Goal: Task Accomplishment & Management: Use online tool/utility

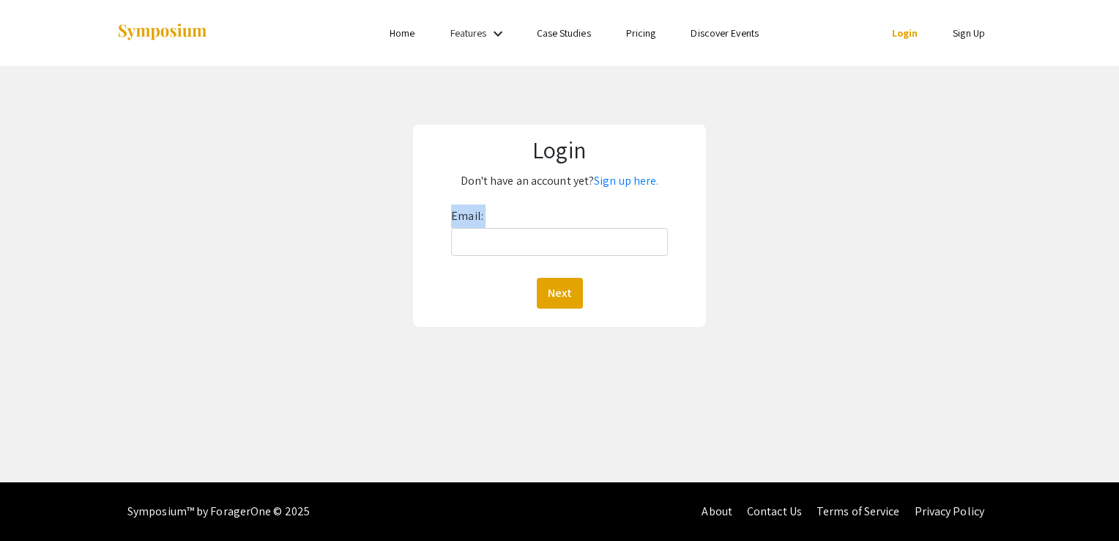
drag, startPoint x: 520, startPoint y: 226, endPoint x: 504, endPoint y: 248, distance: 26.7
click at [504, 248] on div "Email: Next" at bounding box center [559, 256] width 217 height 104
click at [504, 248] on input "Email:" at bounding box center [559, 242] width 217 height 28
type input "lee.blair@mail.wvu.edu"
click at [541, 292] on button "Next" at bounding box center [560, 293] width 46 height 31
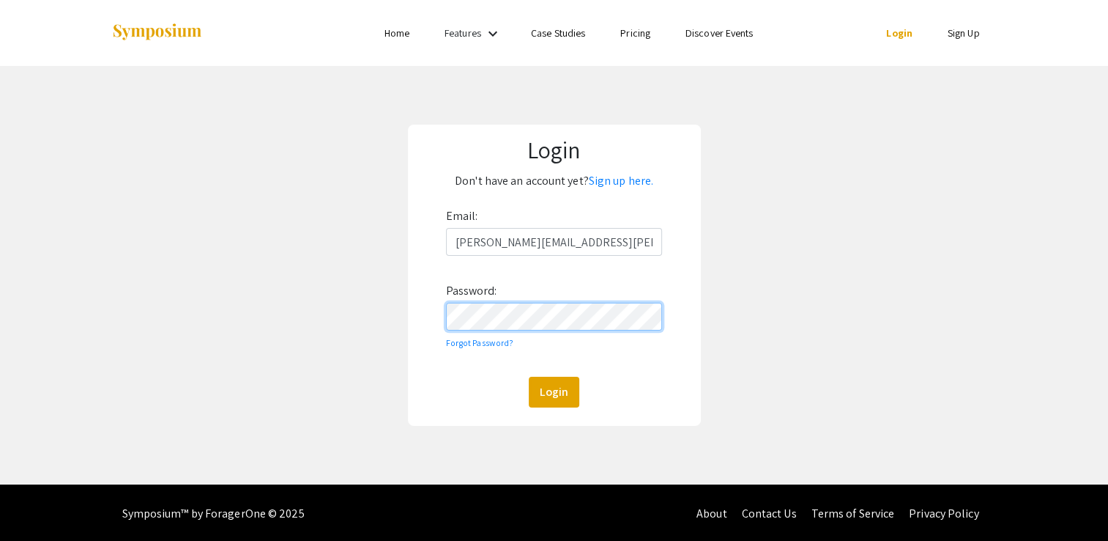
click at [529, 377] on button "Login" at bounding box center [554, 392] width 51 height 31
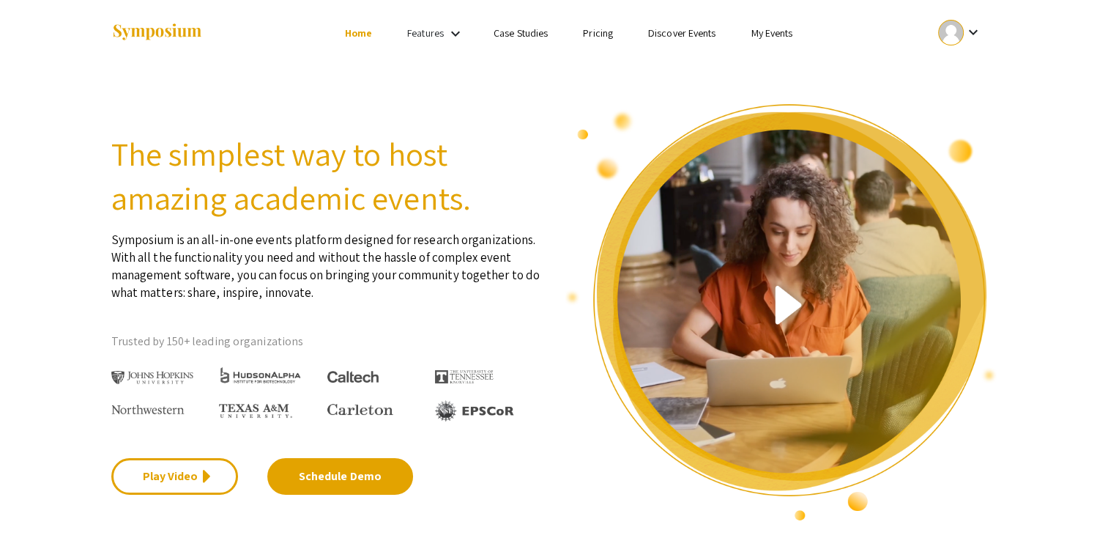
click at [765, 30] on link "My Events" at bounding box center [772, 32] width 42 height 13
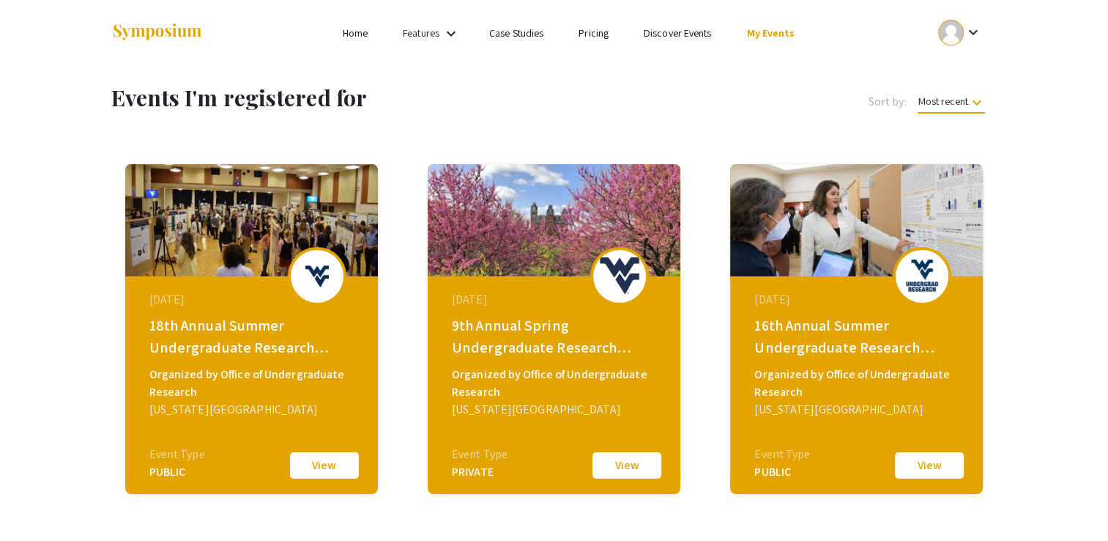
click at [324, 466] on button "View" at bounding box center [324, 465] width 73 height 31
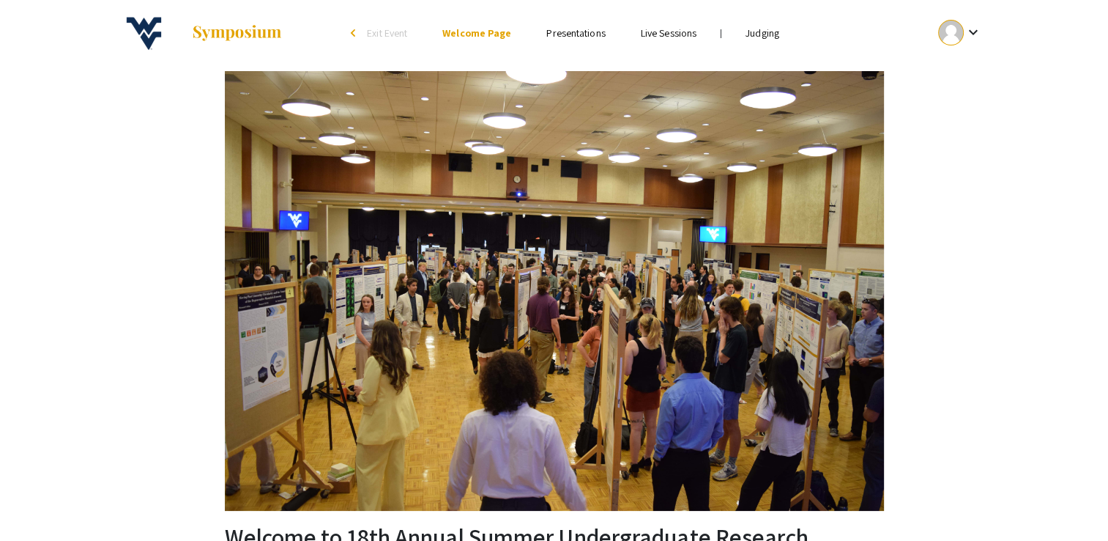
click at [773, 37] on link "Judging" at bounding box center [763, 32] width 34 height 13
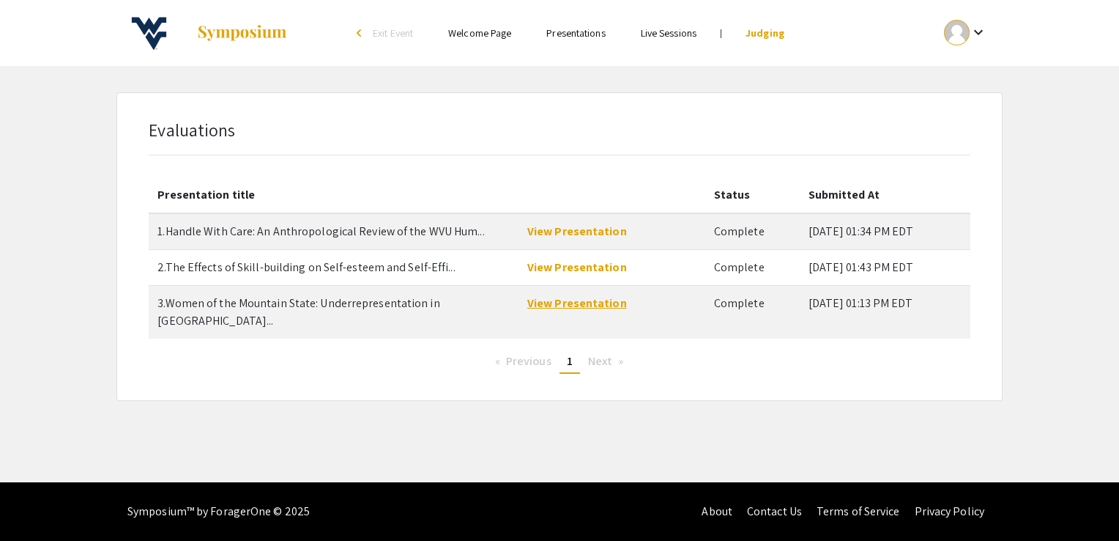
click at [583, 297] on link "View Presentation" at bounding box center [577, 302] width 100 height 15
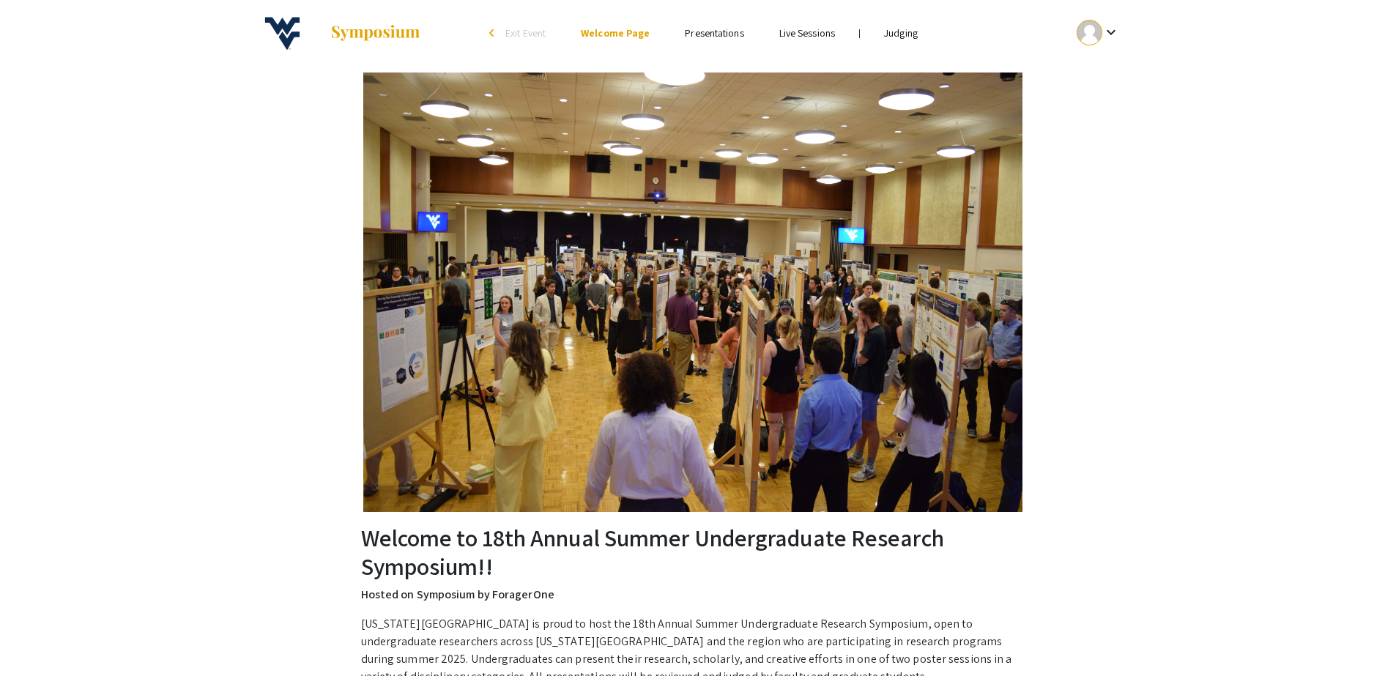
click at [518, 28] on span "Exit Event" at bounding box center [525, 32] width 40 height 13
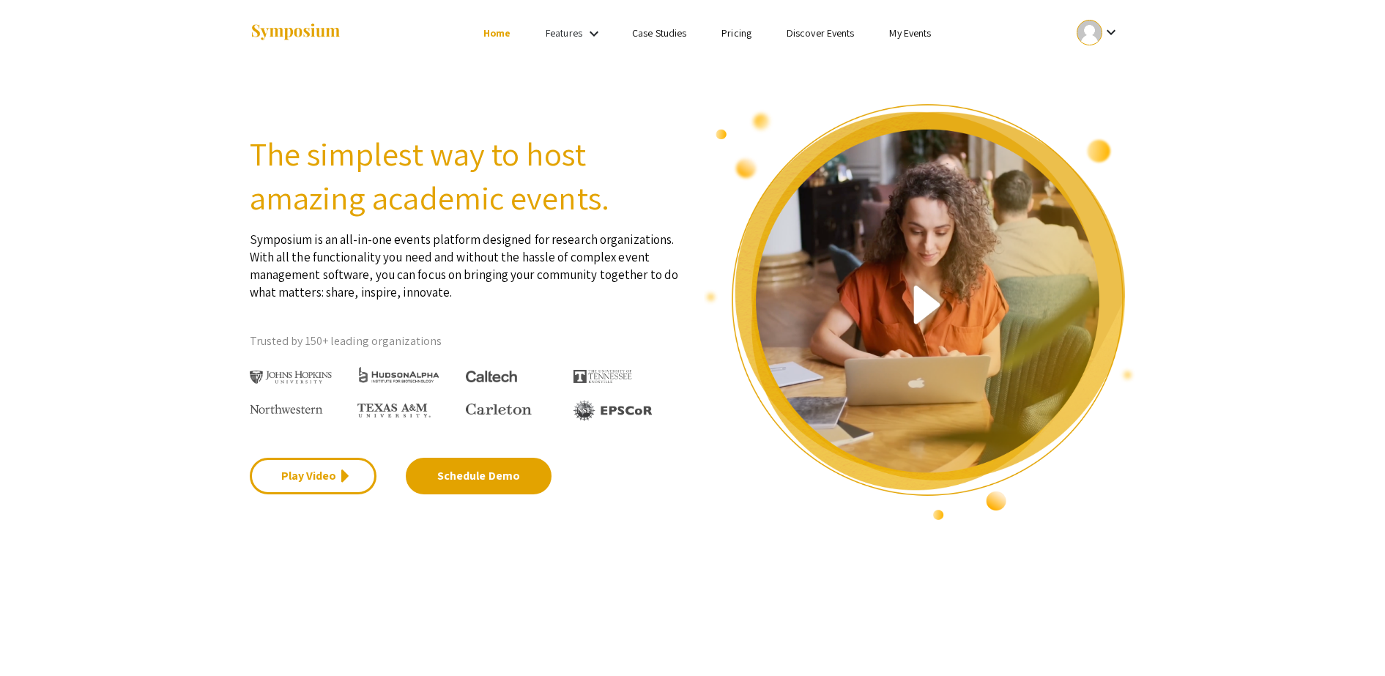
click at [914, 30] on link "My Events" at bounding box center [910, 32] width 42 height 13
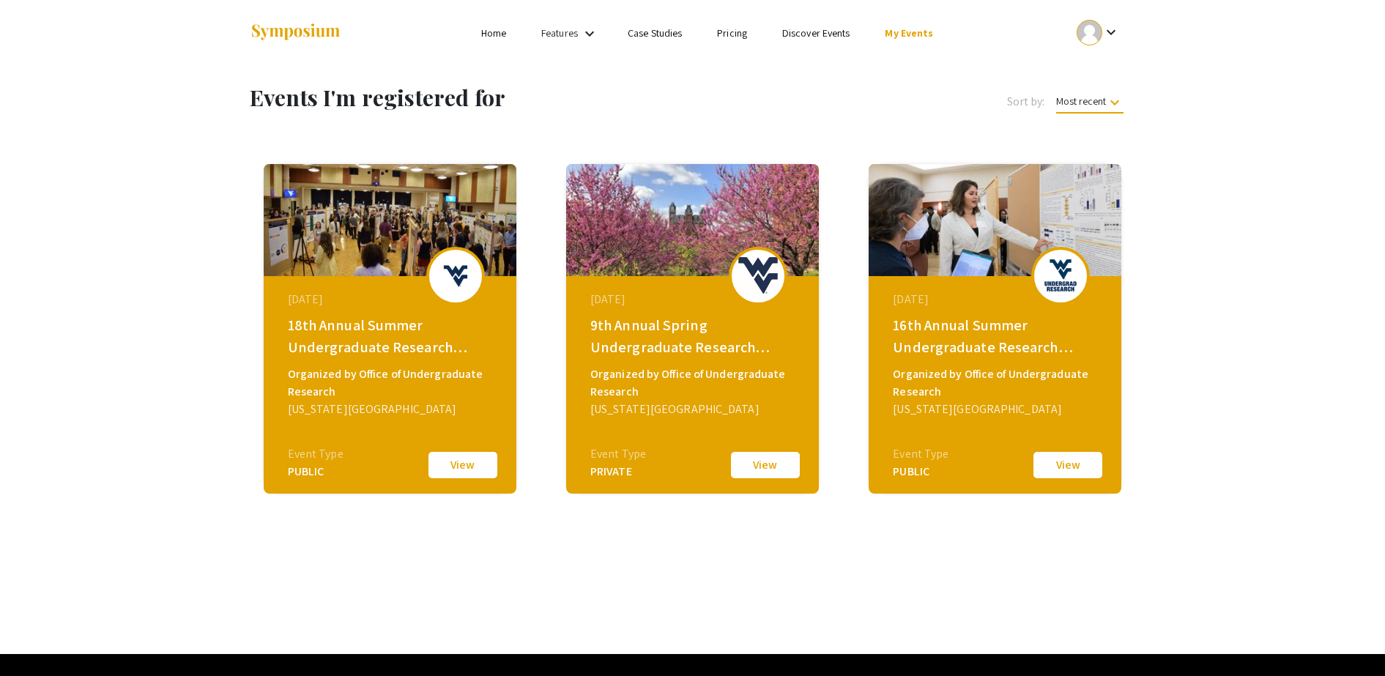
click at [685, 306] on div "February 28, 2025" at bounding box center [694, 300] width 208 height 18
click at [776, 463] on button "View" at bounding box center [765, 465] width 73 height 31
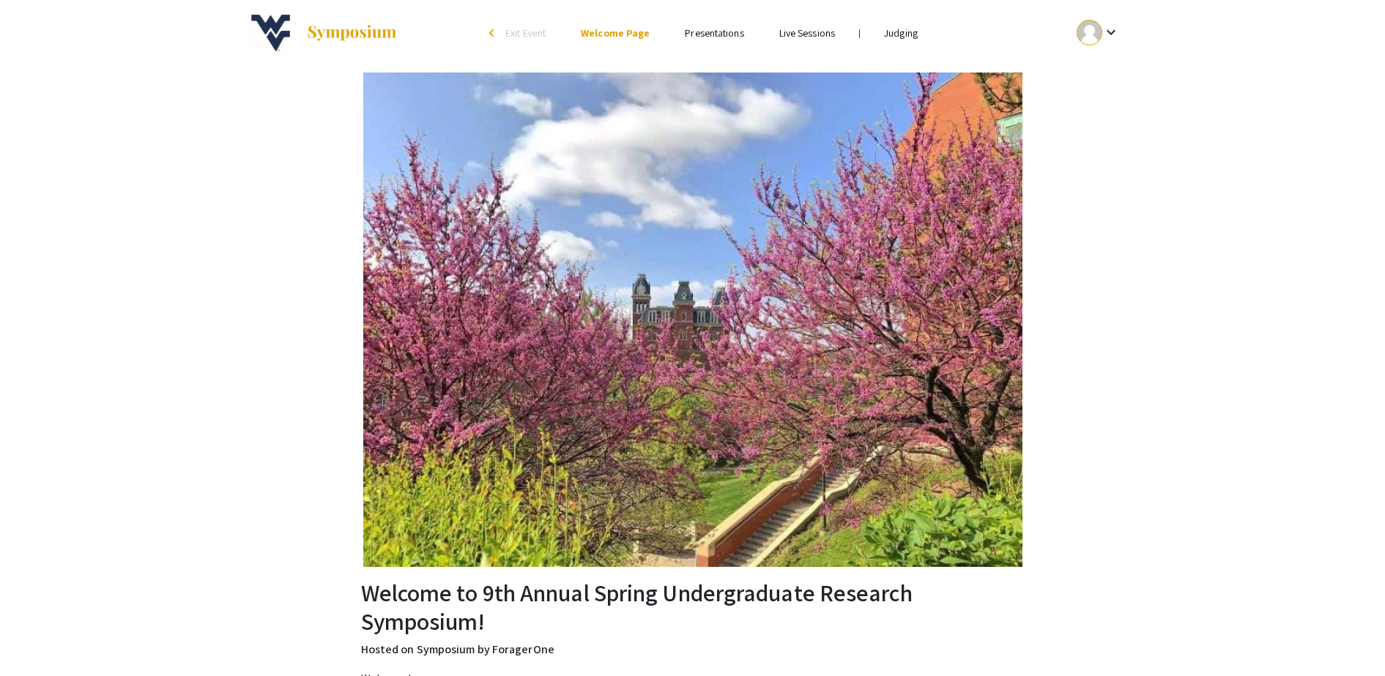
click at [898, 39] on link "Judging" at bounding box center [901, 32] width 34 height 13
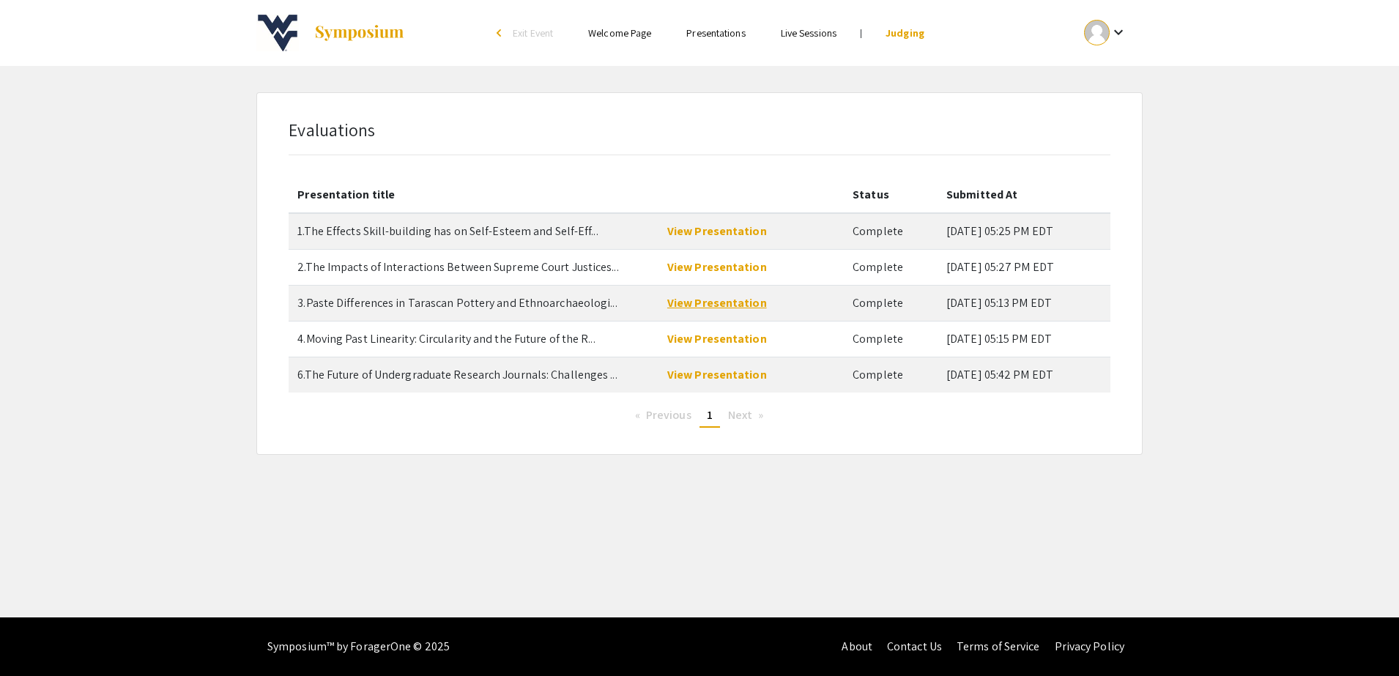
click at [735, 300] on link "View Presentation" at bounding box center [717, 302] width 100 height 15
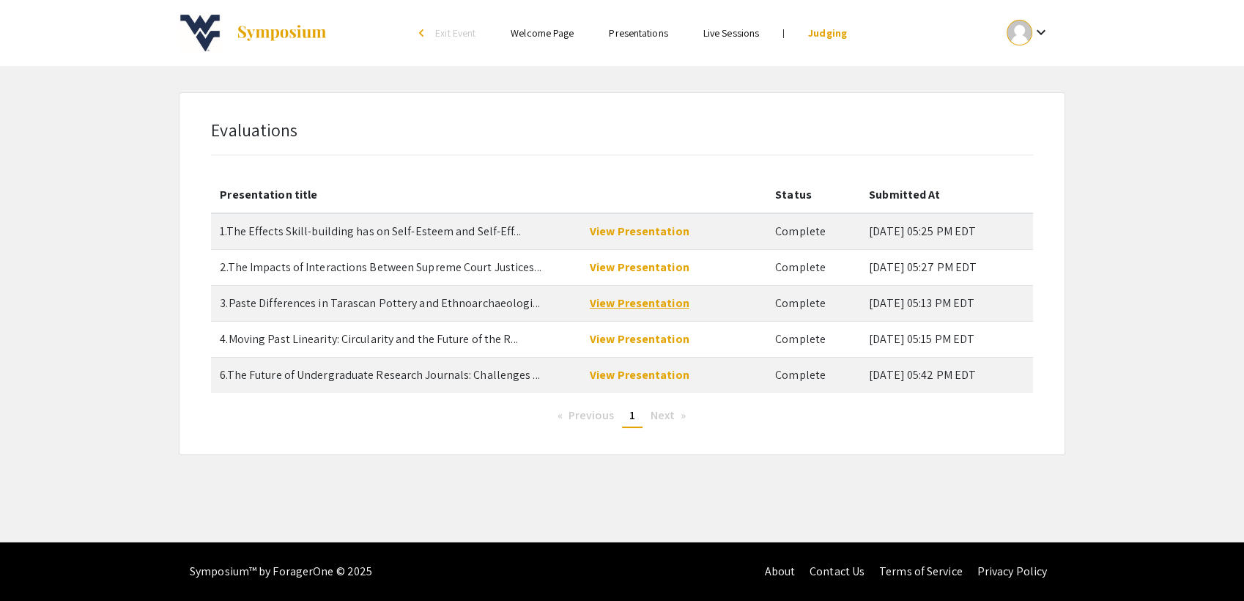
click at [651, 296] on link "View Presentation" at bounding box center [640, 302] width 100 height 15
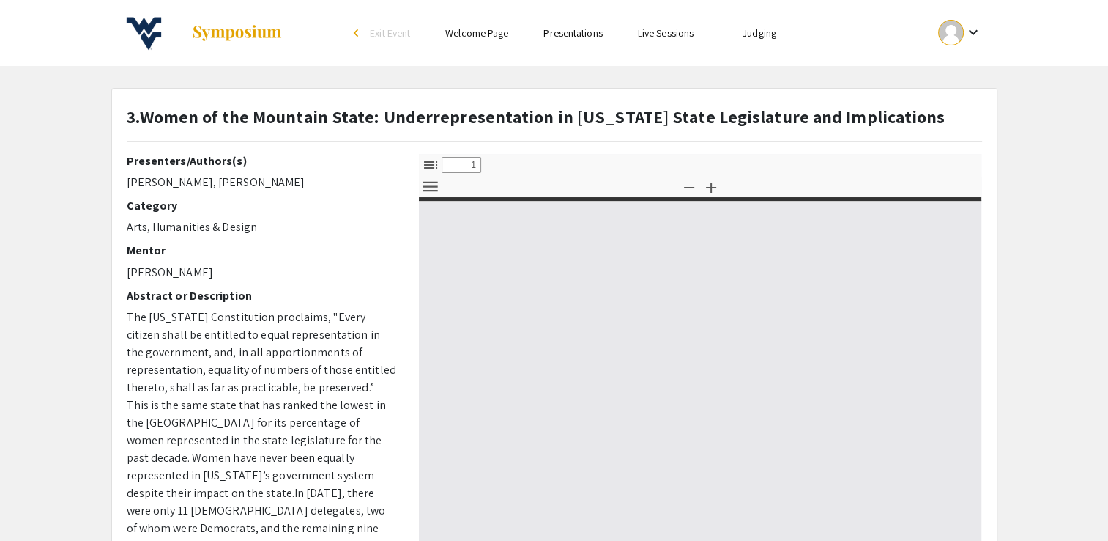
select select "custom"
type input "0"
select select "custom"
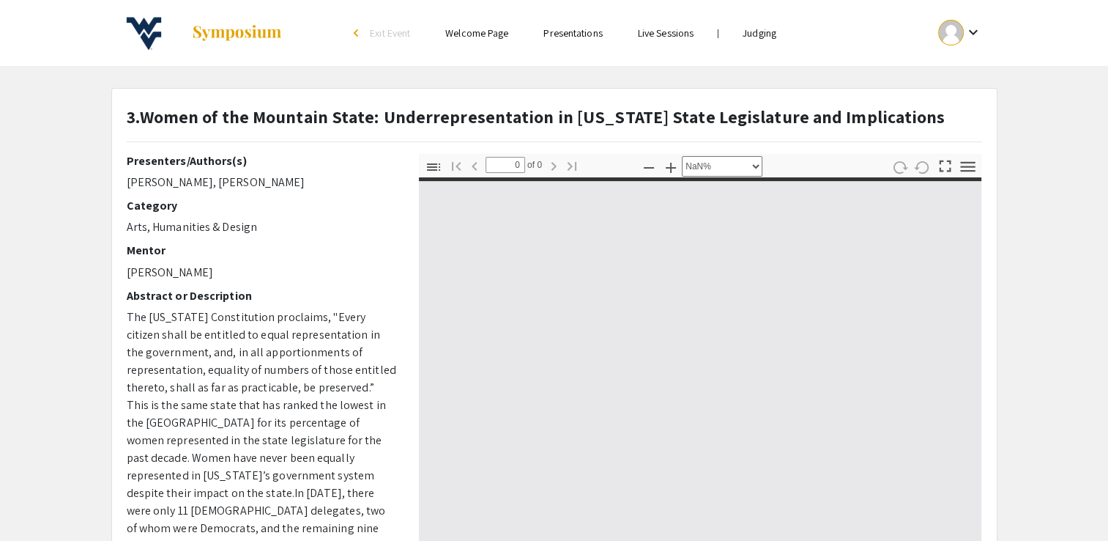
type input "1"
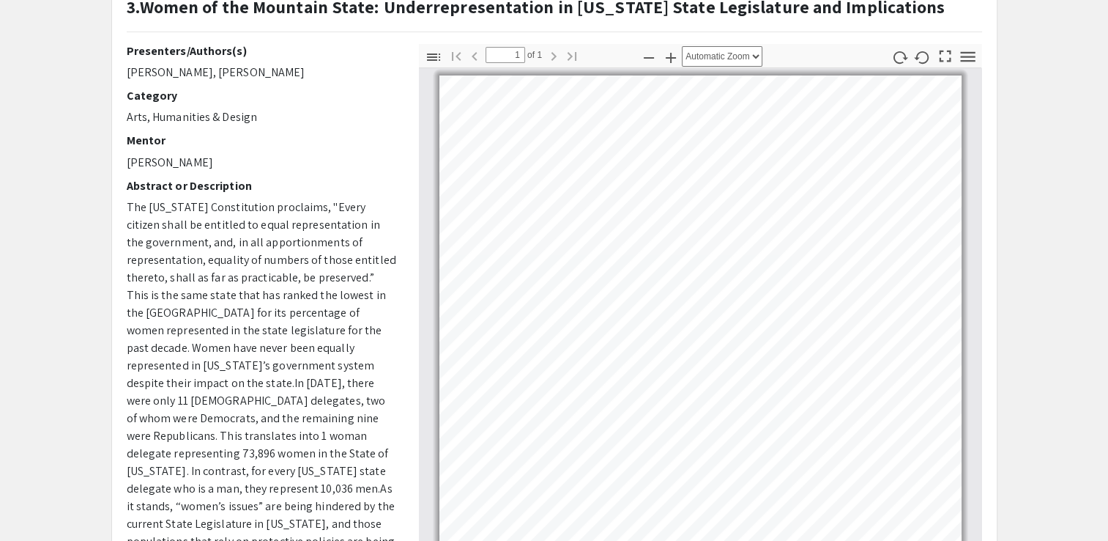
scroll to position [105, 0]
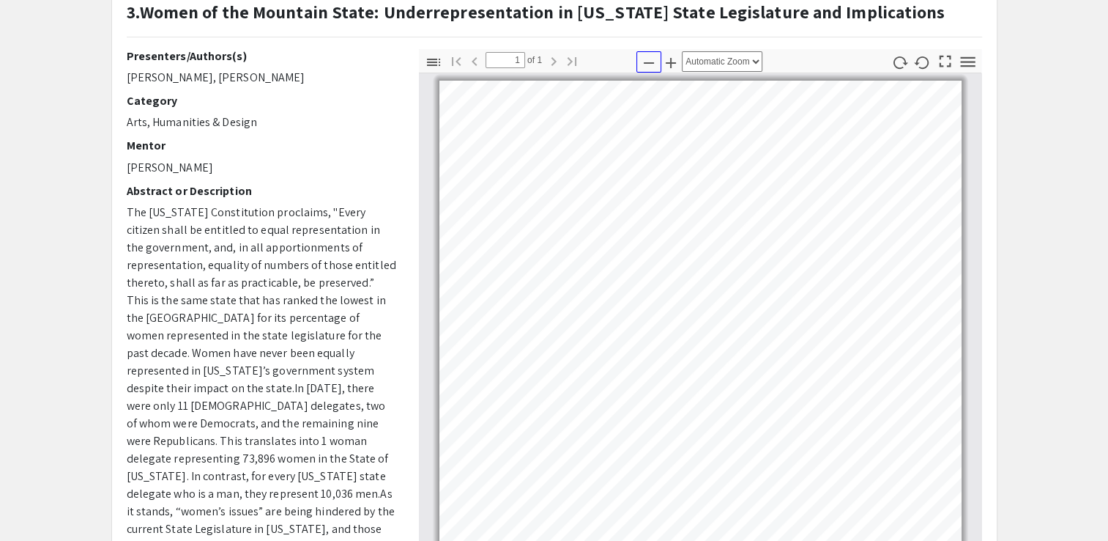
click at [648, 63] on icon "button" at bounding box center [649, 63] width 18 height 18
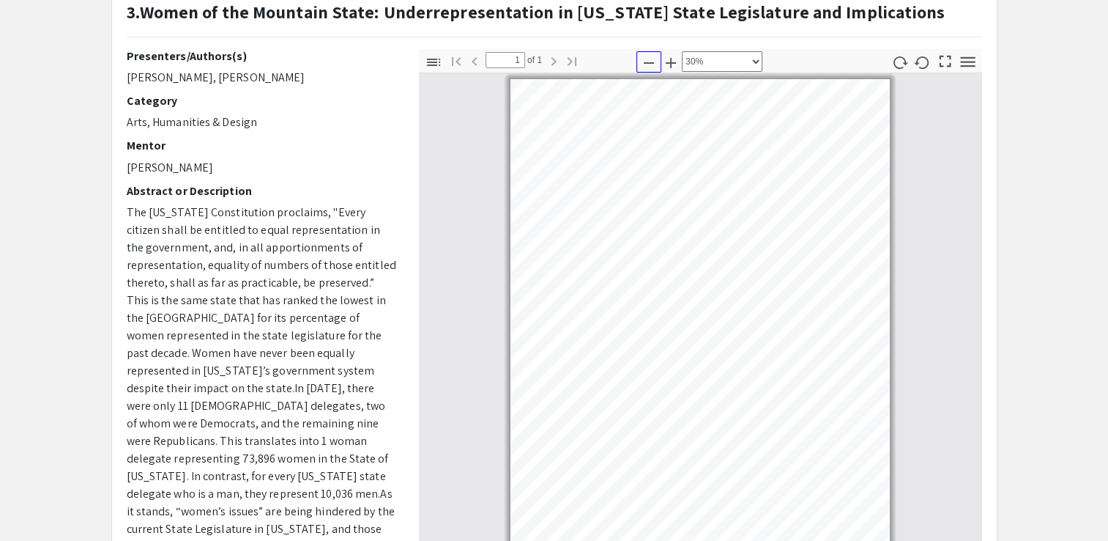
click at [648, 63] on icon "button" at bounding box center [649, 63] width 18 height 18
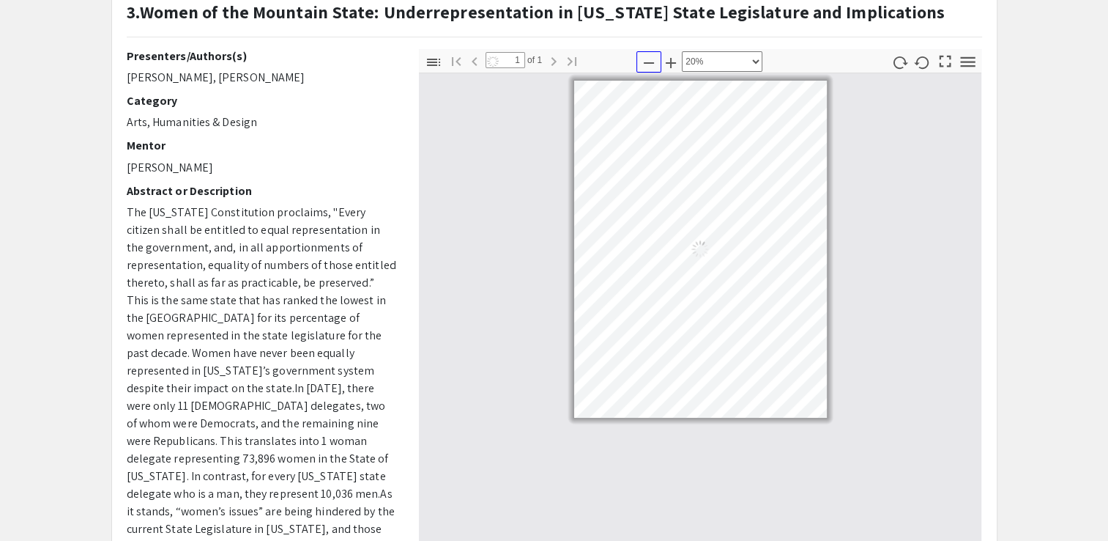
scroll to position [0, 0]
click at [677, 62] on icon "button" at bounding box center [671, 63] width 18 height 18
select select "custom"
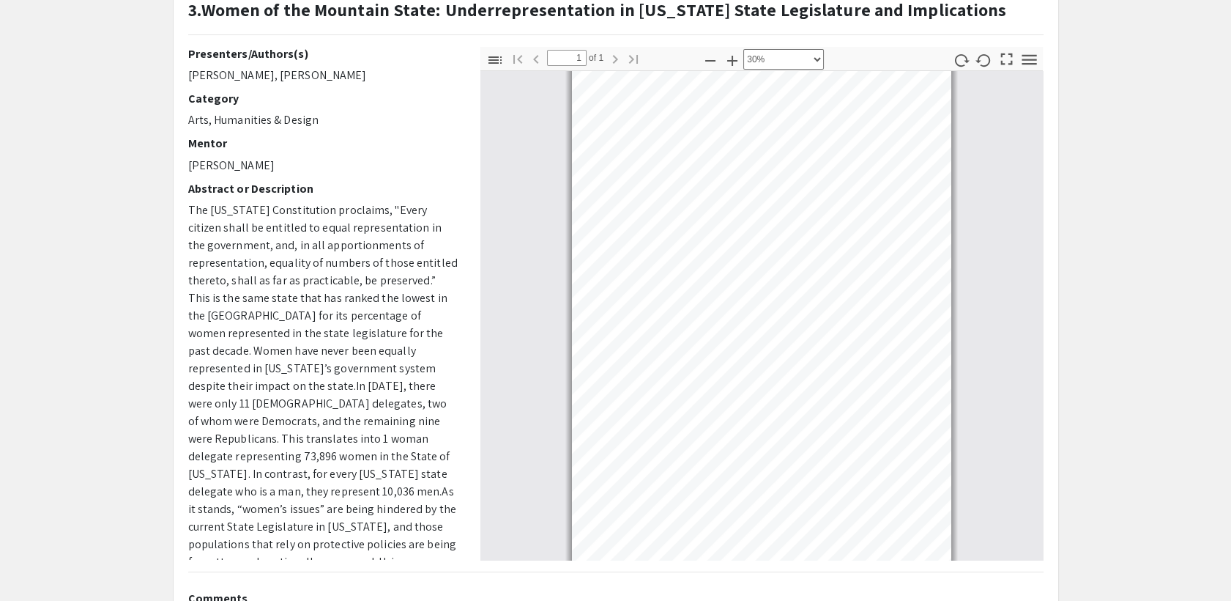
scroll to position [12, 0]
drag, startPoint x: 1078, startPoint y: 2, endPoint x: 1225, endPoint y: 61, distance: 157.8
click at [1119, 61] on app-presentation "3.Women of the Mountain State: Underrepresentation in West Virginia State Legis…" at bounding box center [615, 351] width 1231 height 741
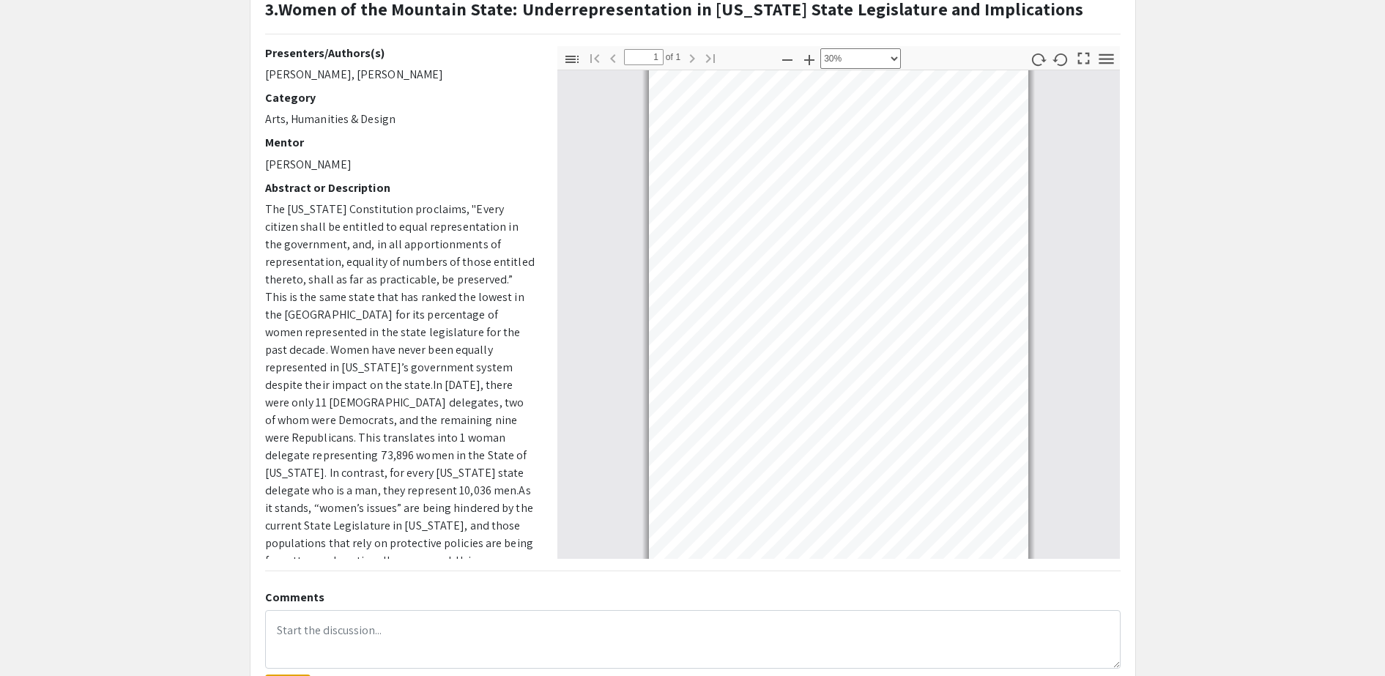
drag, startPoint x: 1191, startPoint y: 0, endPoint x: 1234, endPoint y: 584, distance: 585.4
click at [1119, 540] on app-presentation "3.Women of the Mountain State: Underrepresentation in West Virginia State Legis…" at bounding box center [692, 350] width 1385 height 741
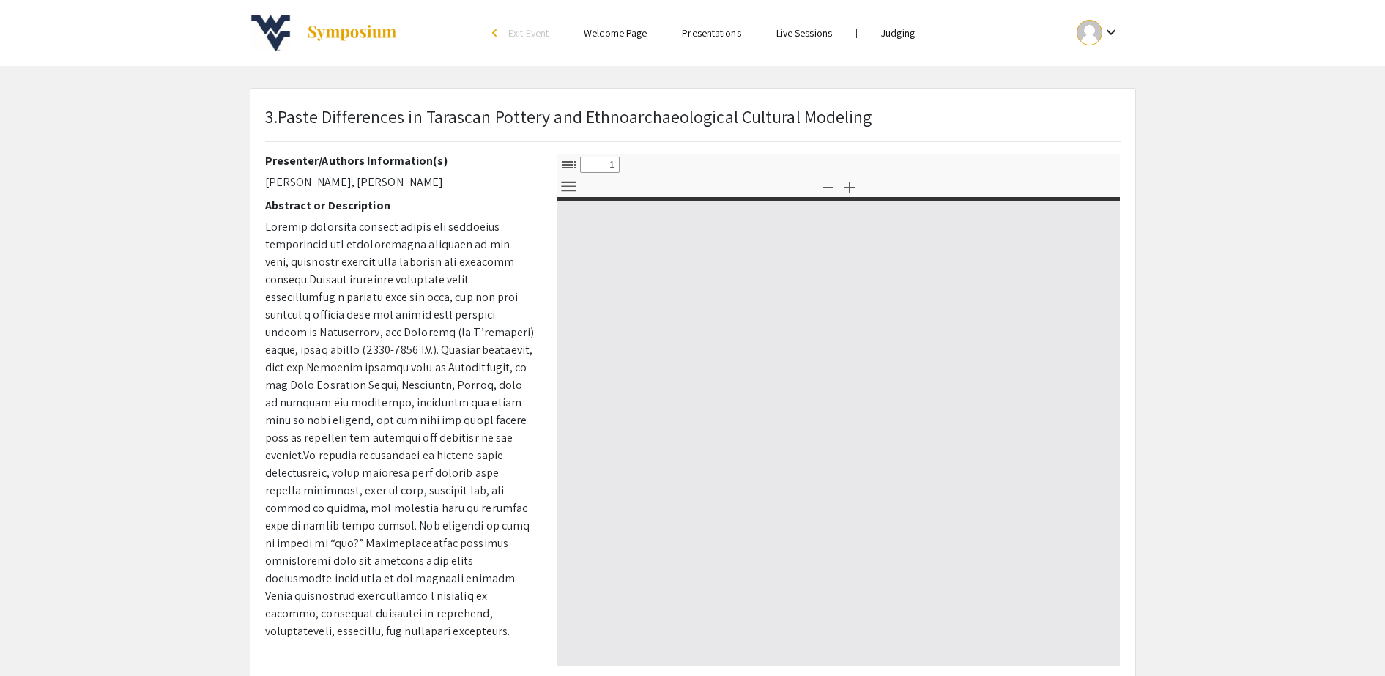
select select "custom"
type input "0"
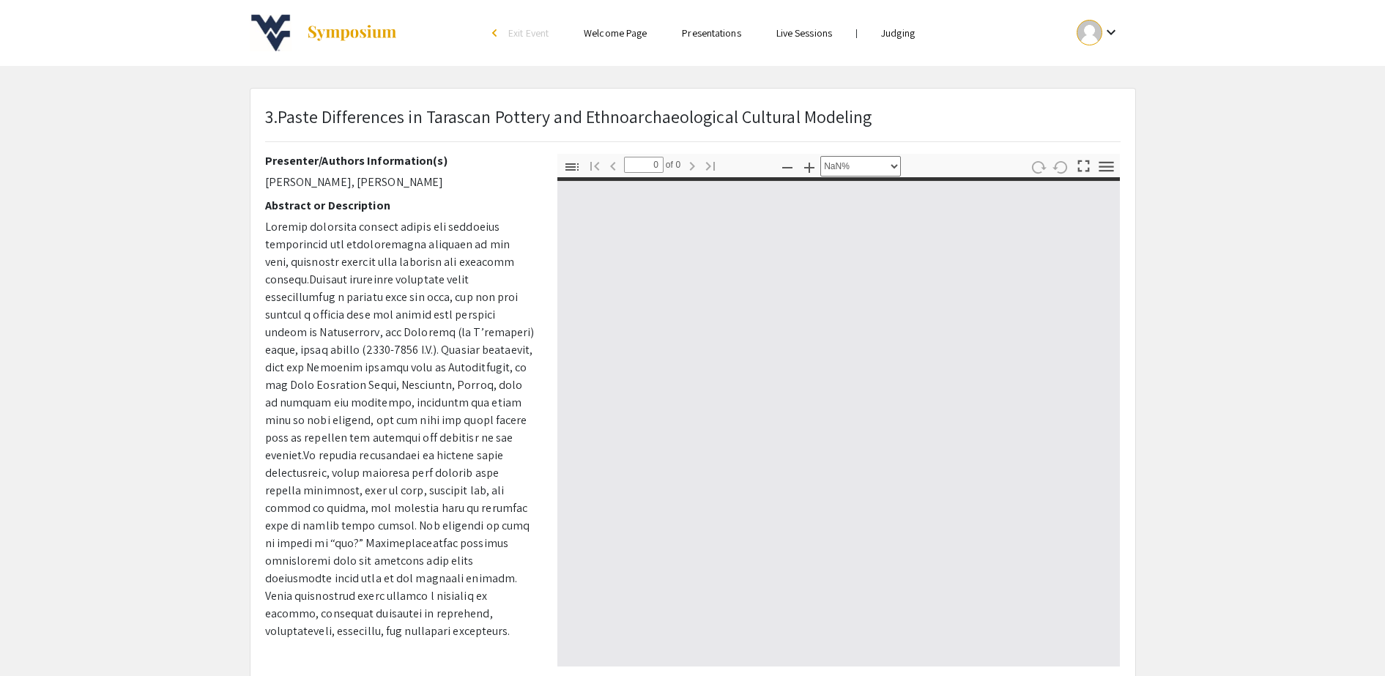
select select "auto"
type input "1"
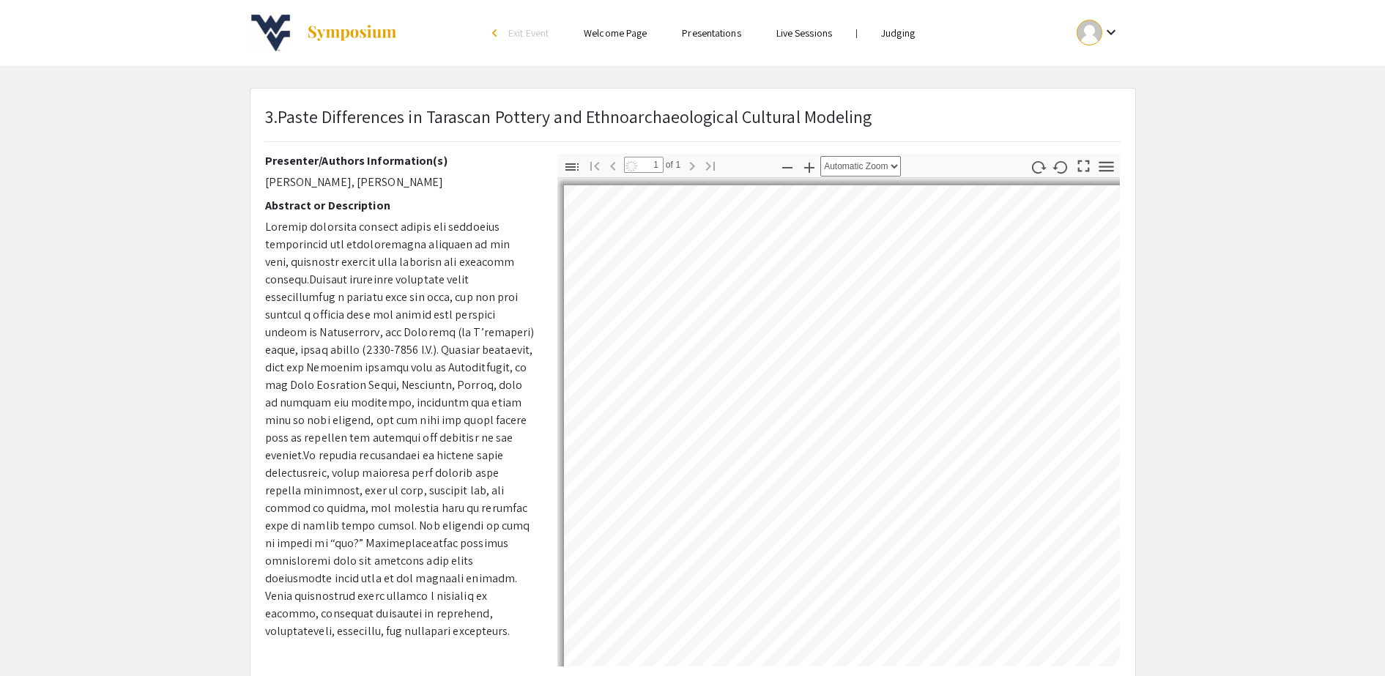
scroll to position [6, 0]
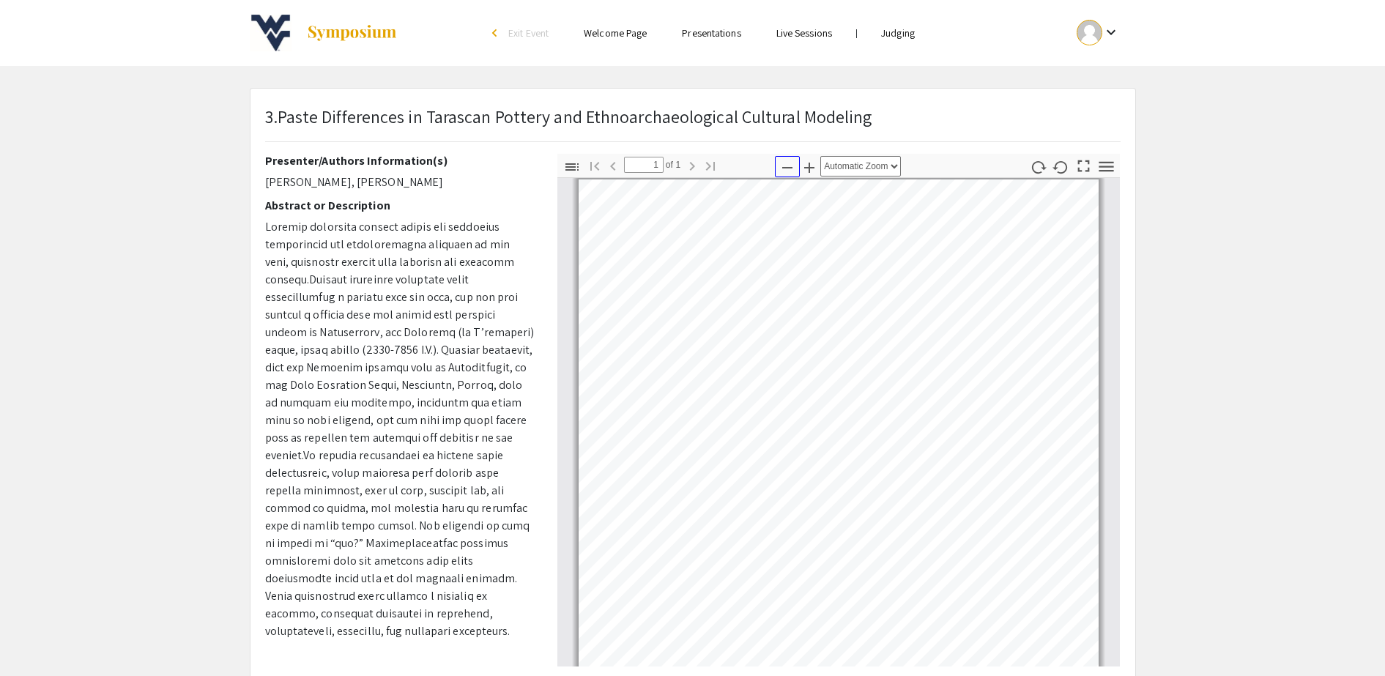
click at [782, 171] on icon "button" at bounding box center [788, 168] width 18 height 18
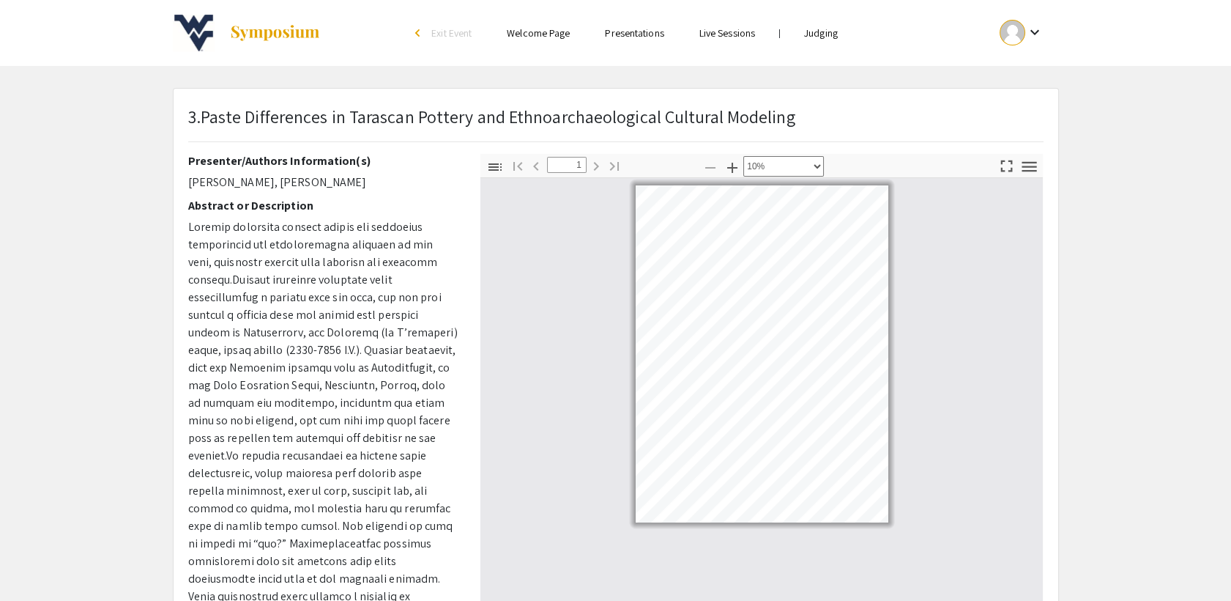
drag, startPoint x: 1328, startPoint y: 0, endPoint x: 848, endPoint y: 108, distance: 491.9
click at [848, 108] on div "3.Paste Differences in Tarascan Pottery and Ethnoarchaeological Cultural Modeli…" at bounding box center [616, 128] width 878 height 51
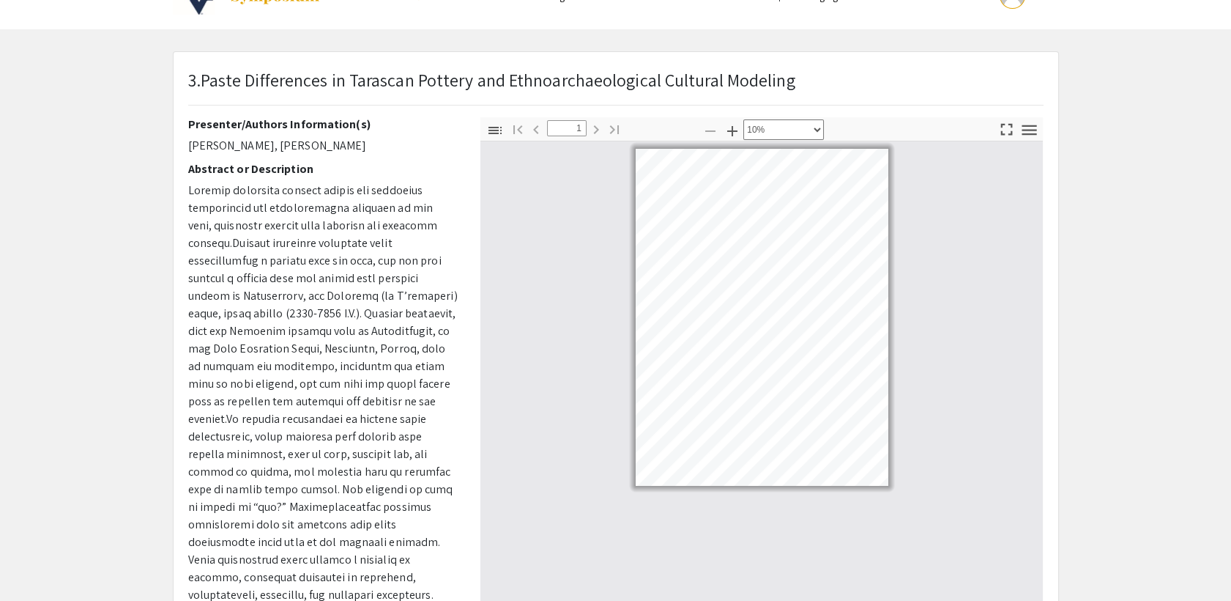
scroll to position [44, 0]
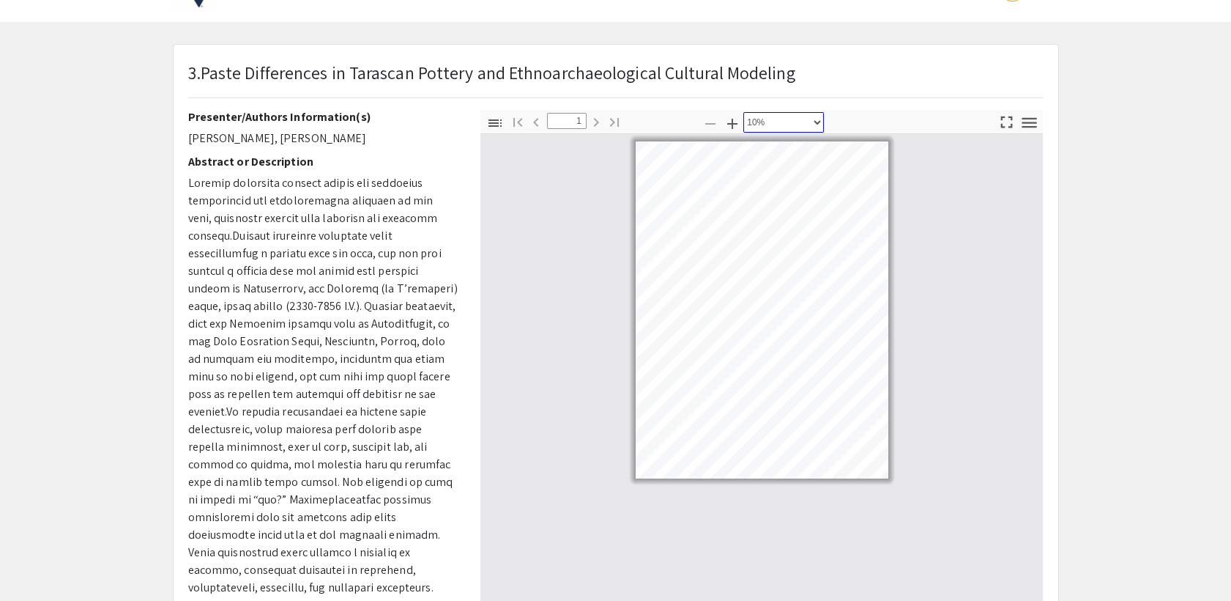
click at [817, 122] on select "Automatic Zoom Actual Size Page Fit Page Width 50% 100% 125% 150% 200% 300% 400…" at bounding box center [784, 122] width 81 height 21
click at [744, 112] on select "Automatic Zoom Actual Size Page Fit Page Width 50% 100% 125% 150% 200% 300% 400…" at bounding box center [784, 122] width 81 height 21
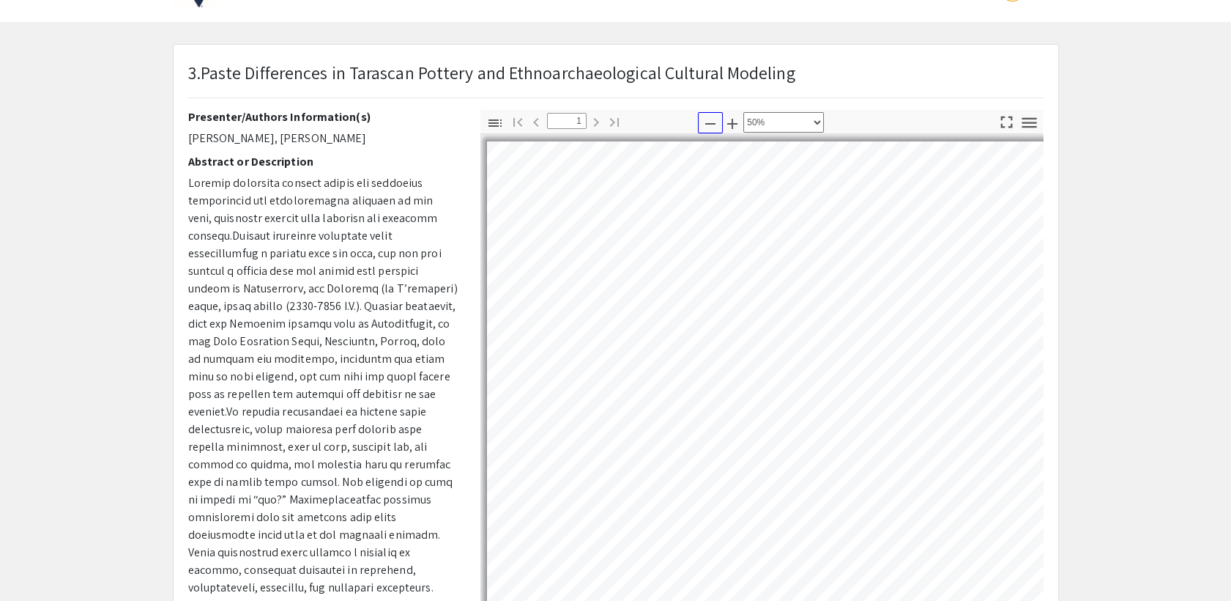
click at [705, 124] on icon "button" at bounding box center [711, 124] width 18 height 18
select select "custom"
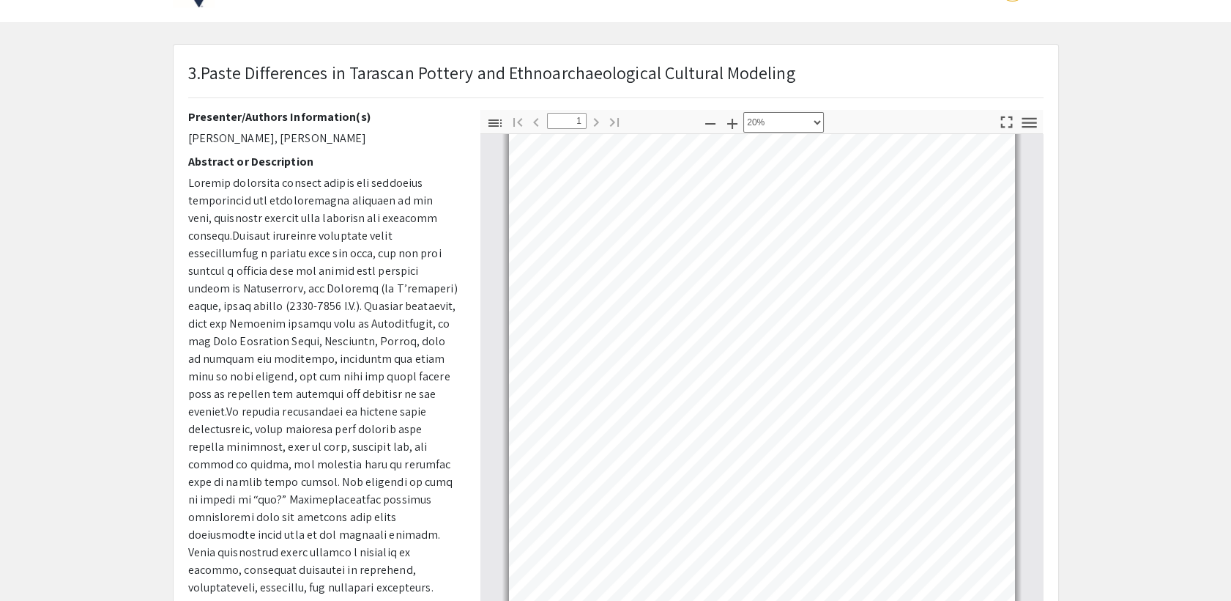
scroll to position [0, 0]
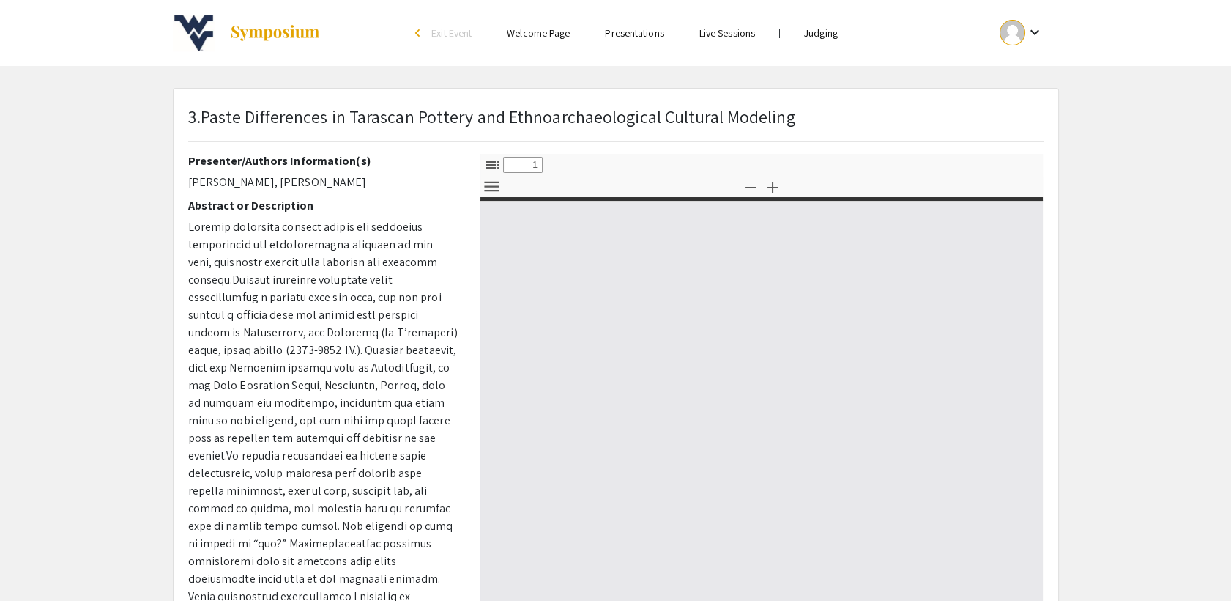
select select "custom"
type input "0"
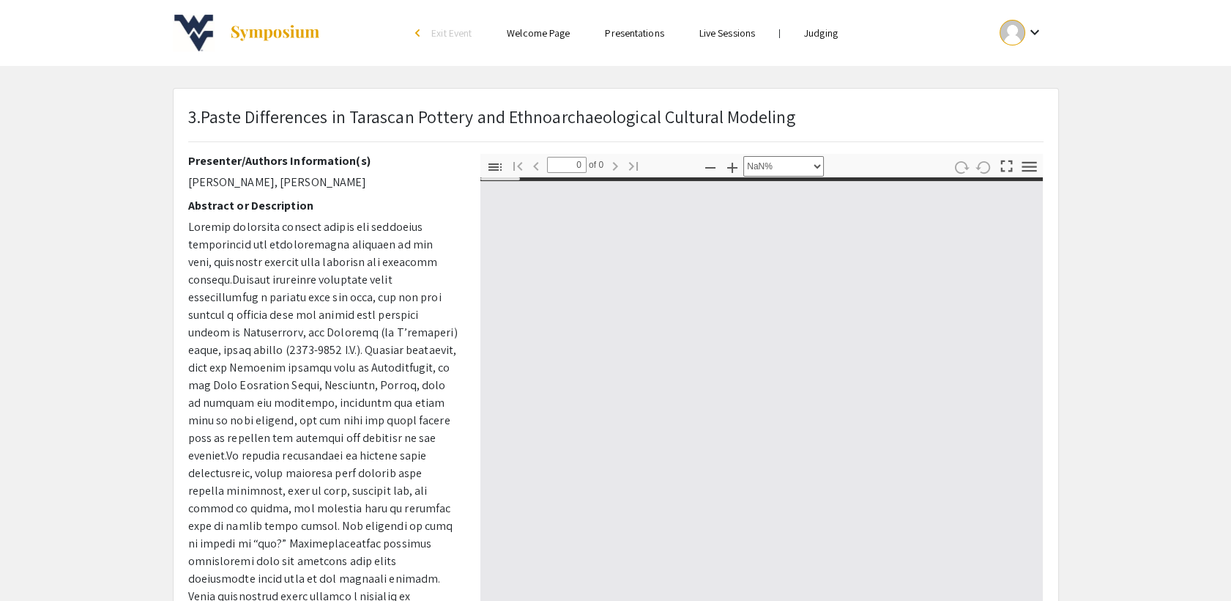
select select "auto"
type input "1"
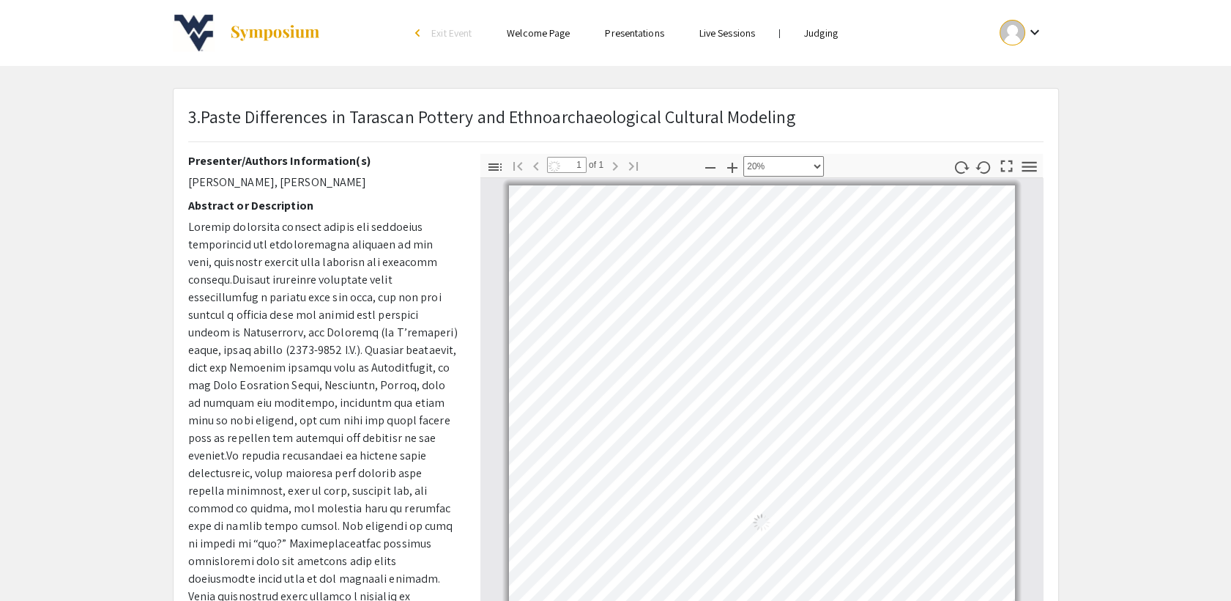
scroll to position [6, 0]
click at [722, 167] on button "Zoom In" at bounding box center [732, 166] width 25 height 21
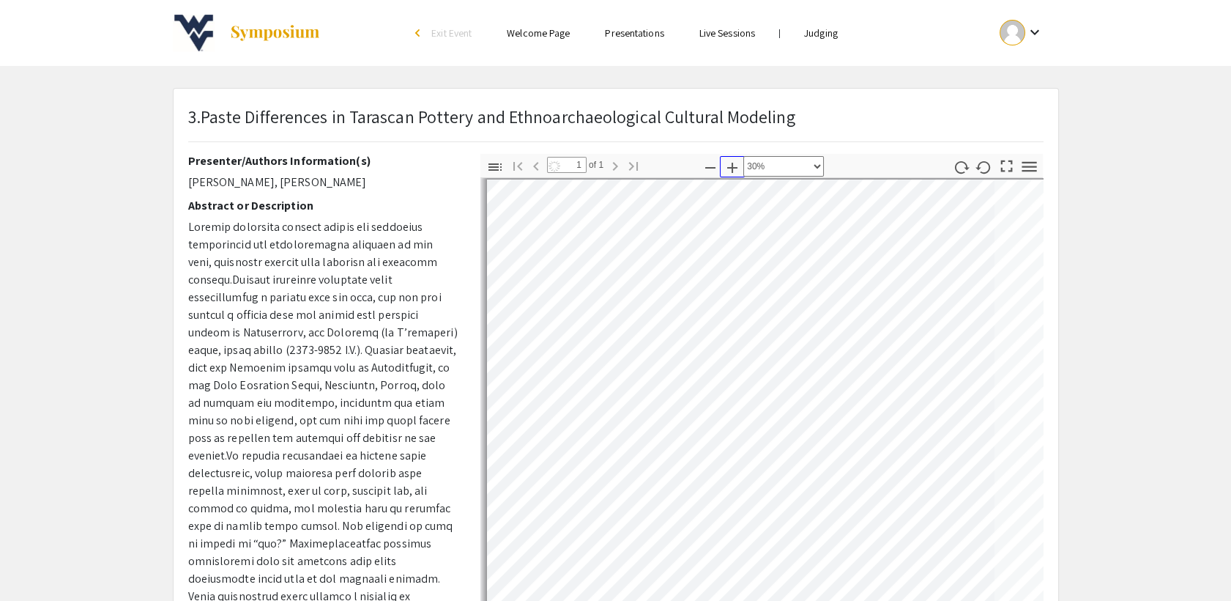
scroll to position [5, 0]
click at [710, 164] on icon "button" at bounding box center [711, 168] width 18 height 18
select select "custom"
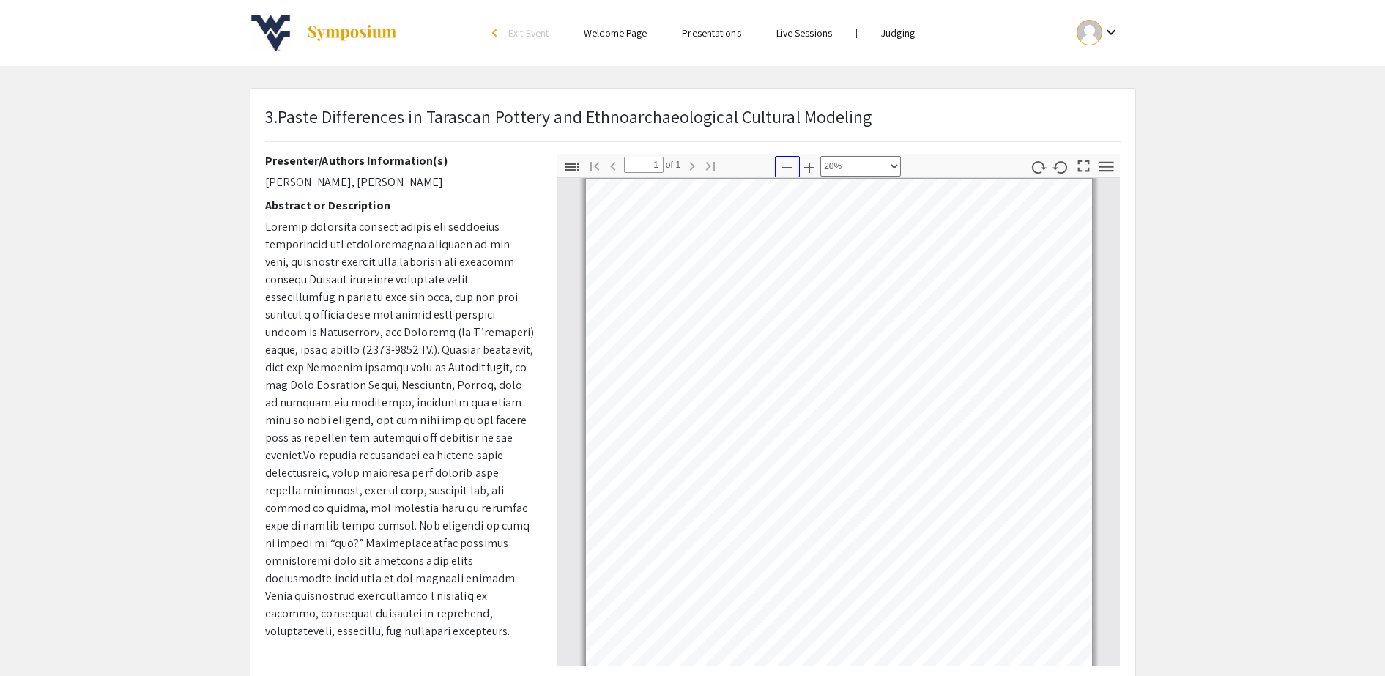
scroll to position [6, 0]
drag, startPoint x: 1014, startPoint y: 6, endPoint x: 1246, endPoint y: 647, distance: 681.8
click at [1243, 600] on app-presentation "3.Paste Differences in [GEOGRAPHIC_DATA] Pottery and Ethnoarchaeological Cultur…" at bounding box center [692, 458] width 1385 height 741
